Goal: Submit feedback/report problem

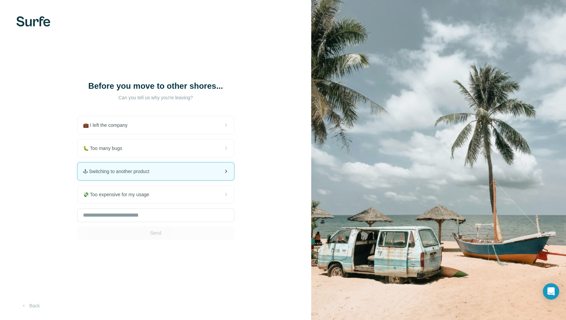
click at [206, 172] on div "🕹 Switching to another product" at bounding box center [155, 171] width 156 height 18
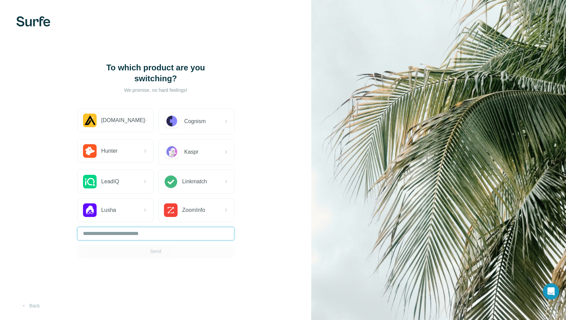
click at [164, 235] on input "text" at bounding box center [155, 234] width 157 height 14
type input "********"
click at [179, 253] on button "Send" at bounding box center [155, 251] width 157 height 14
